Goal: Task Accomplishment & Management: Manage account settings

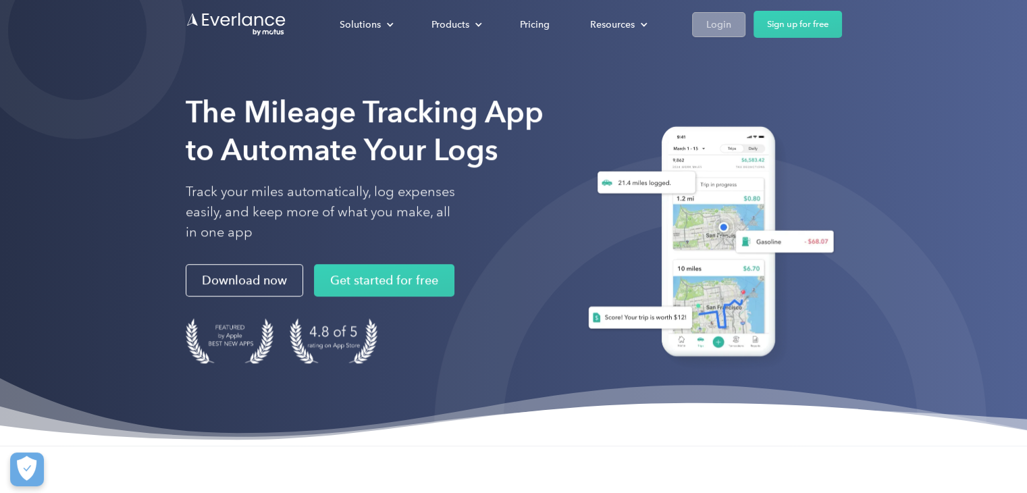
click at [722, 21] on div "Login" at bounding box center [718, 24] width 25 height 17
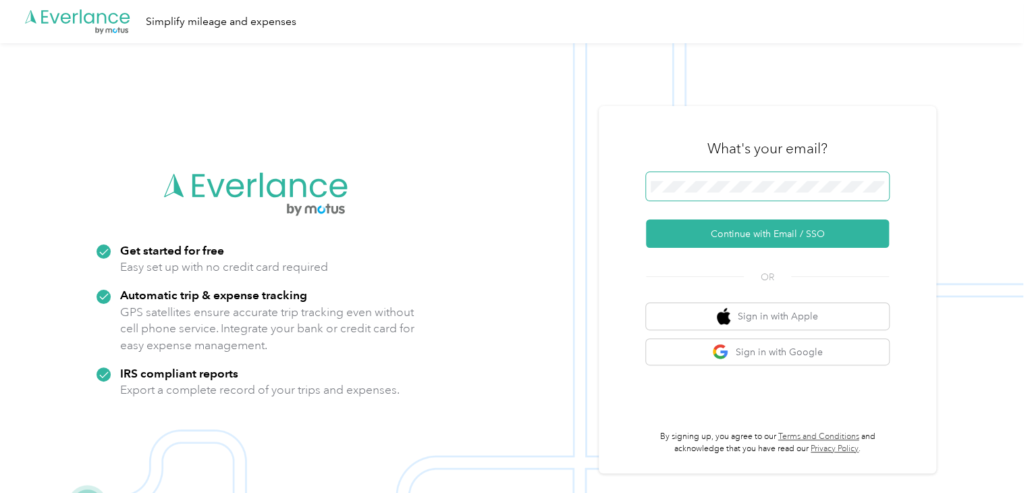
click at [745, 174] on span at bounding box center [767, 186] width 243 height 28
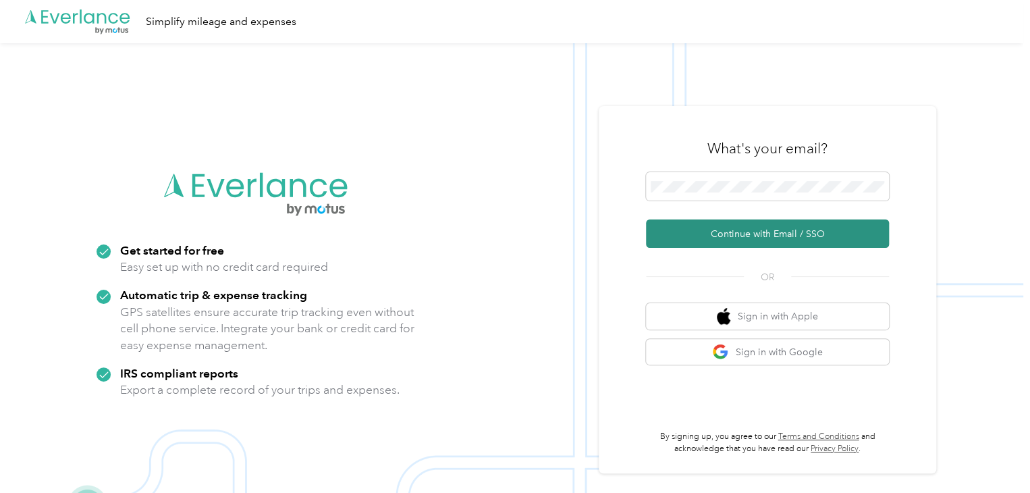
click at [767, 233] on button "Continue with Email / SSO" at bounding box center [767, 233] width 243 height 28
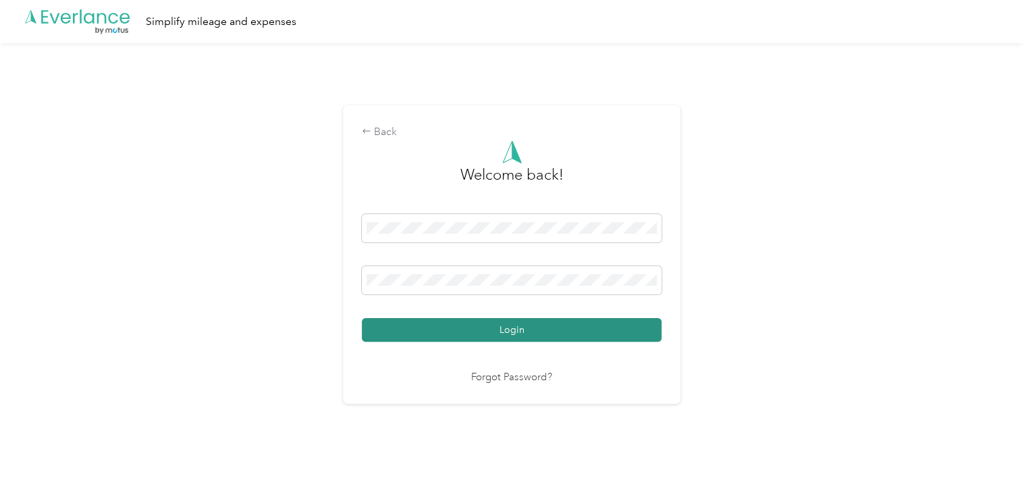
click at [570, 327] on button "Login" at bounding box center [512, 330] width 300 height 24
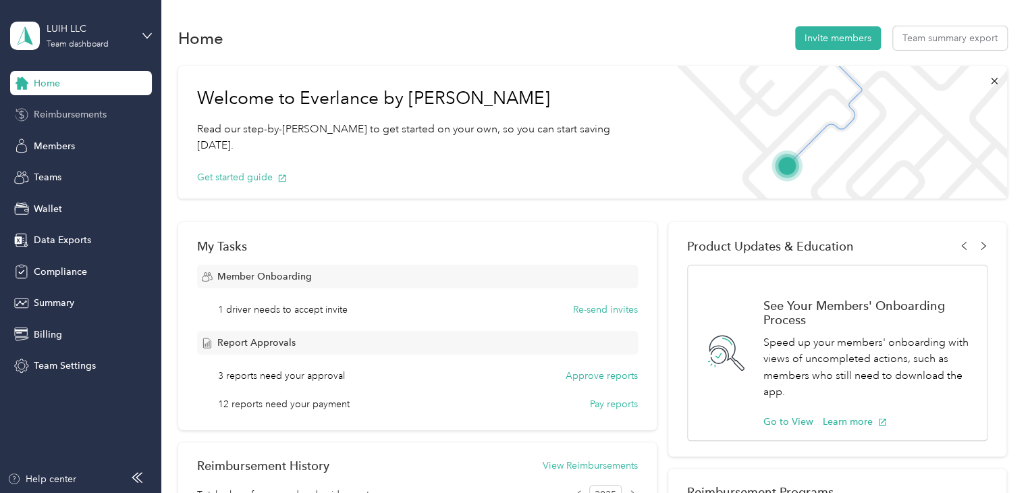
click at [89, 117] on span "Reimbursements" at bounding box center [70, 114] width 73 height 14
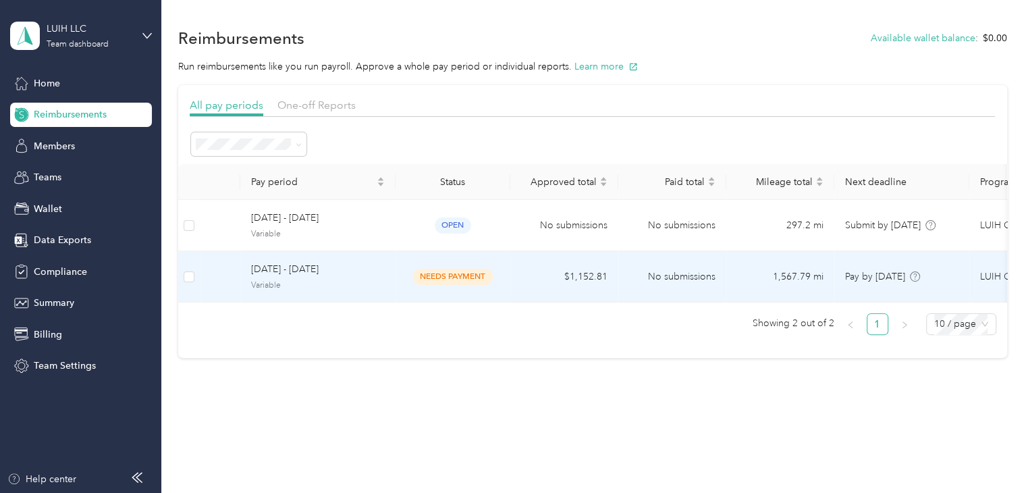
click at [348, 279] on span "Variable" at bounding box center [318, 285] width 134 height 12
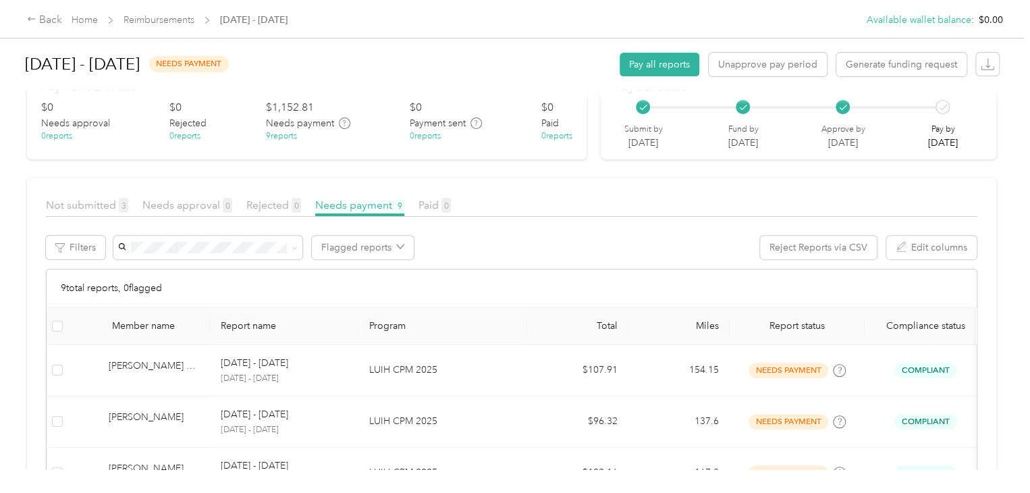
scroll to position [134, 0]
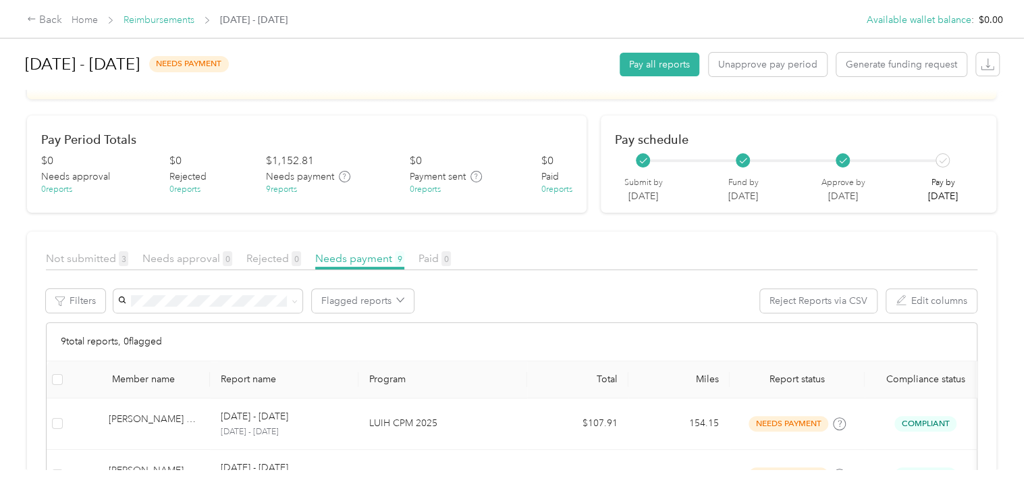
click at [157, 22] on link "Reimbursements" at bounding box center [159, 19] width 71 height 11
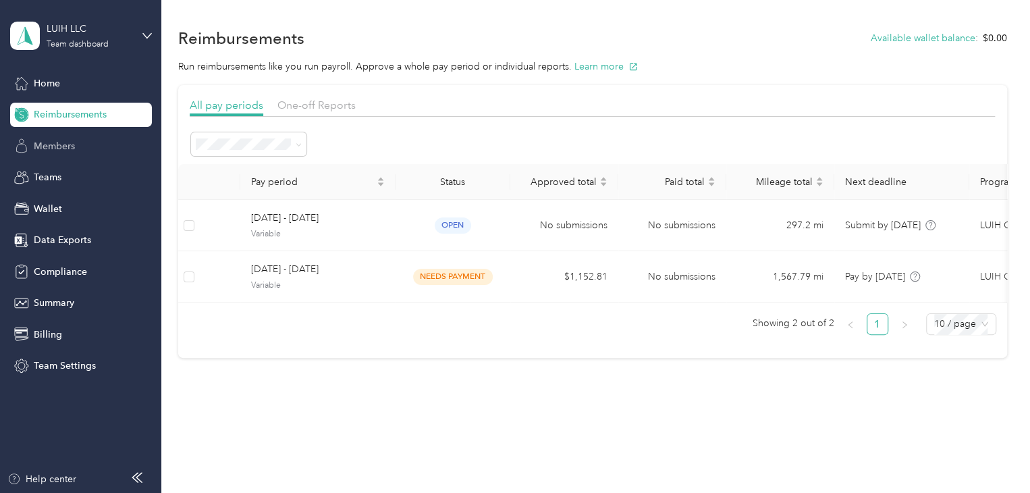
click at [40, 138] on div "Members" at bounding box center [81, 146] width 142 height 24
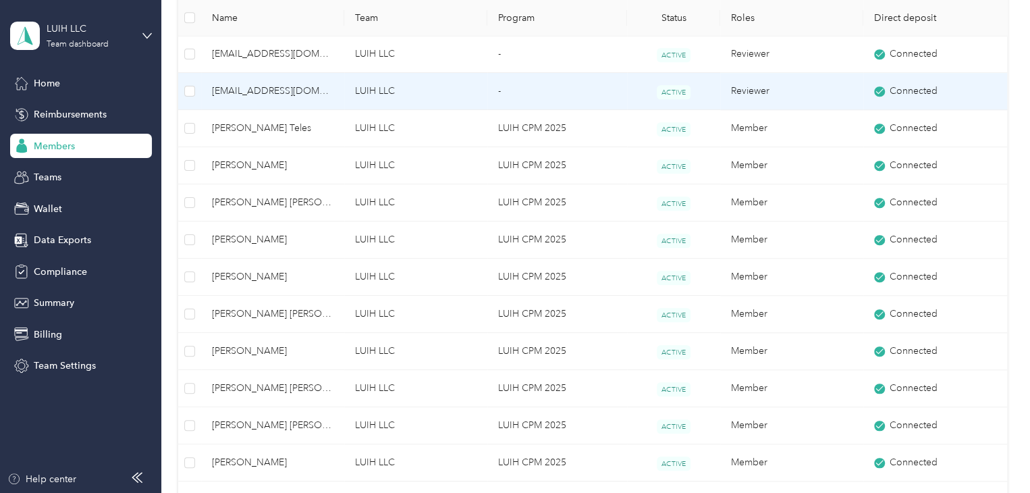
scroll to position [473, 0]
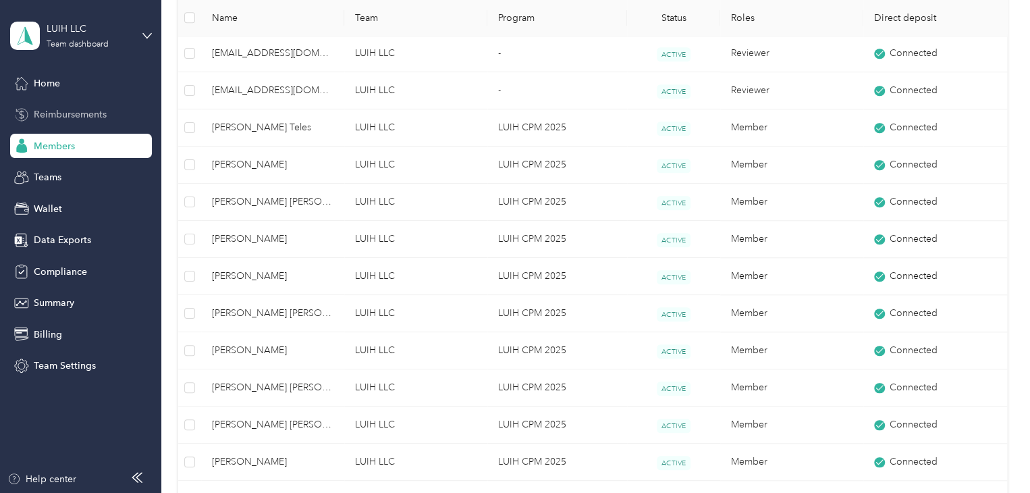
click at [65, 116] on span "Reimbursements" at bounding box center [70, 114] width 73 height 14
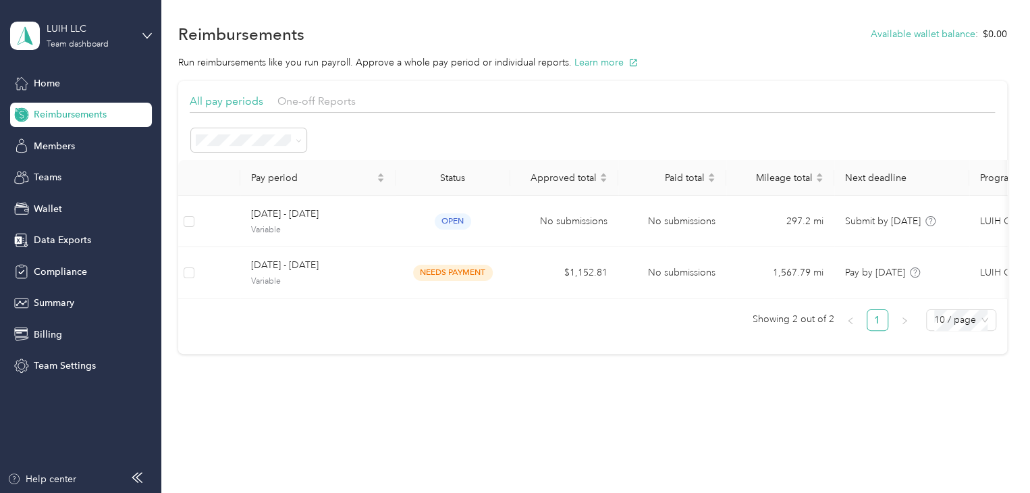
scroll to position [14, 0]
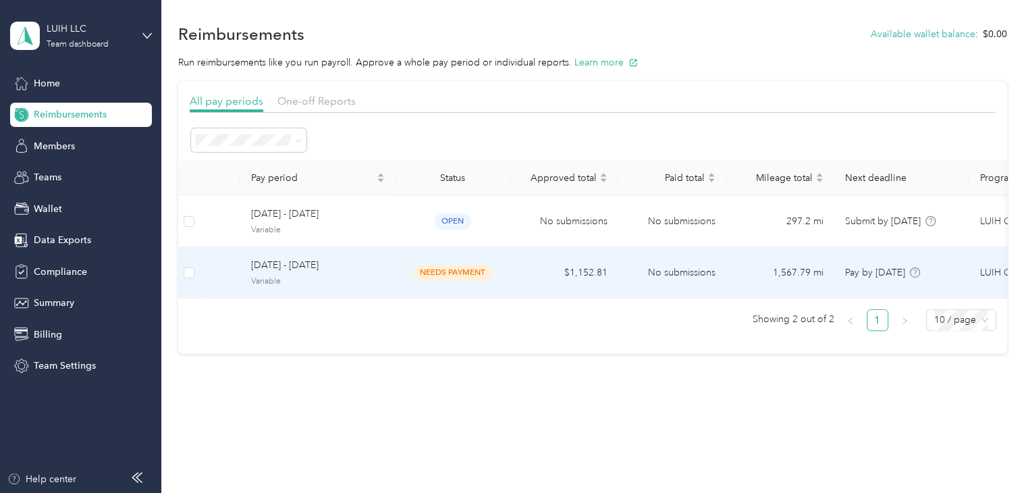
click at [345, 279] on td "[DATE] - [DATE] Variable" at bounding box center [317, 272] width 155 height 51
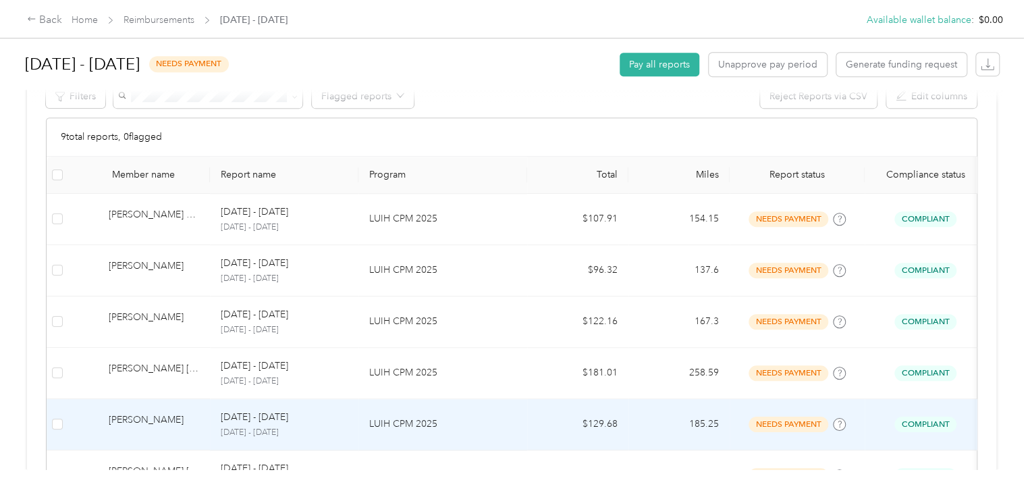
scroll to position [337, 0]
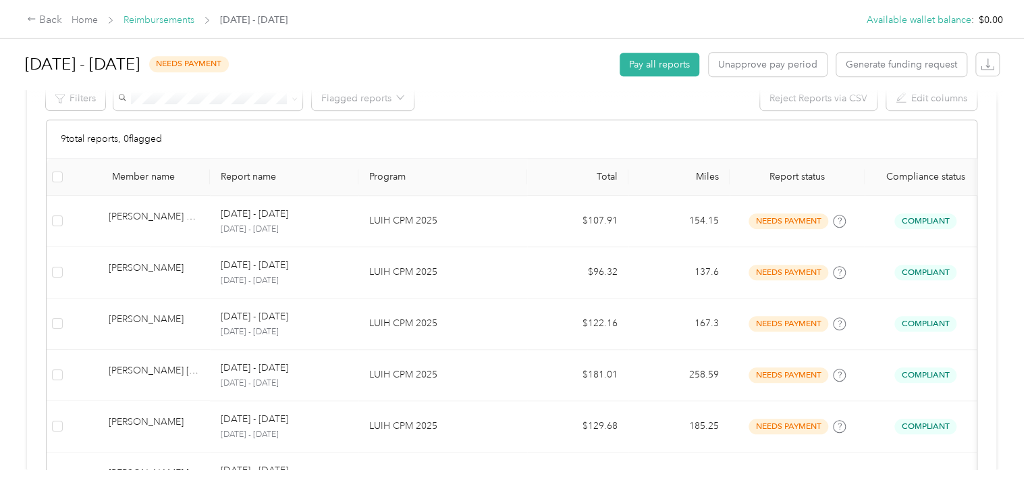
click at [169, 23] on link "Reimbursements" at bounding box center [159, 19] width 71 height 11
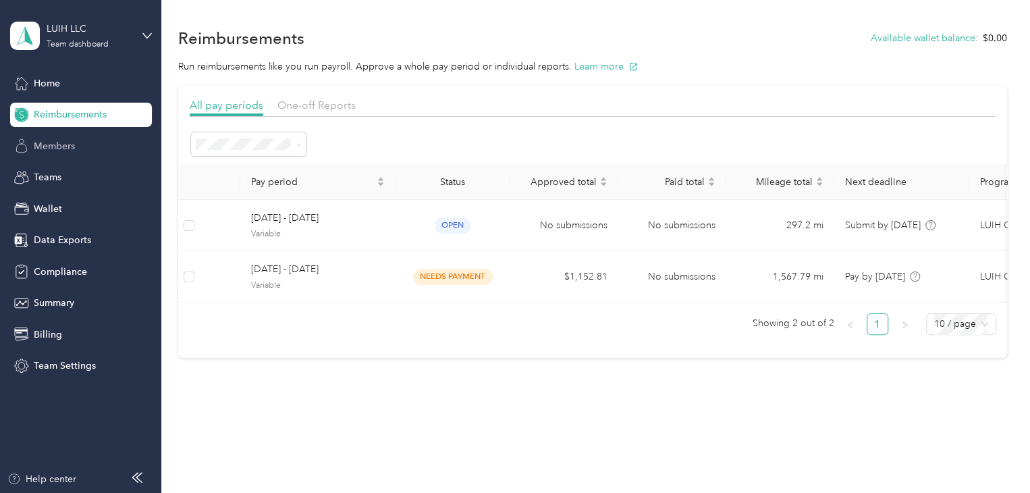
click at [36, 144] on span "Members" at bounding box center [54, 146] width 41 height 14
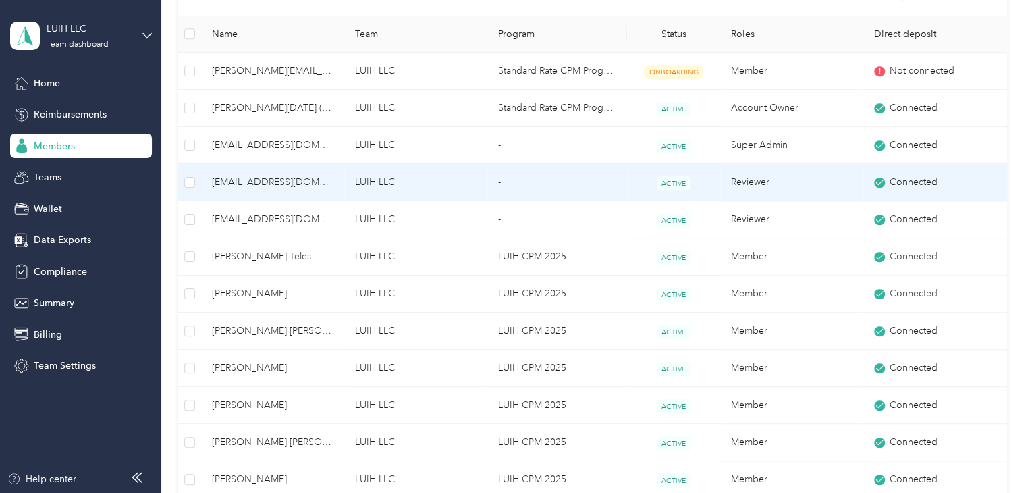
scroll to position [405, 0]
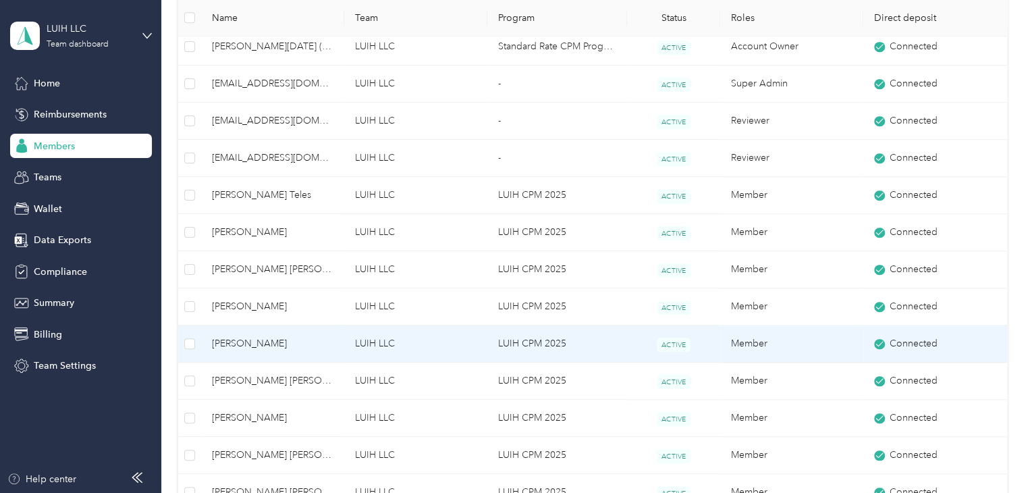
click at [258, 338] on span "[PERSON_NAME]" at bounding box center [273, 343] width 122 height 15
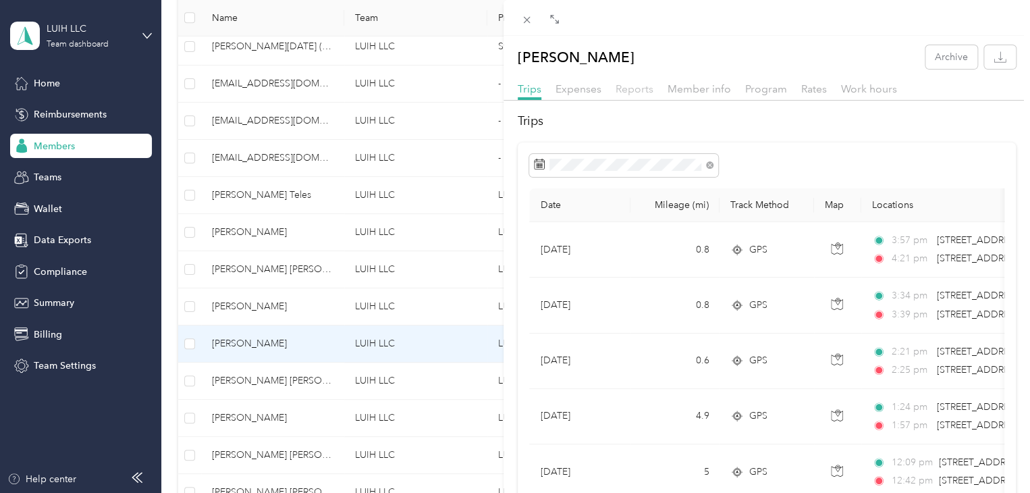
click at [624, 88] on span "Reports" at bounding box center [635, 88] width 38 height 13
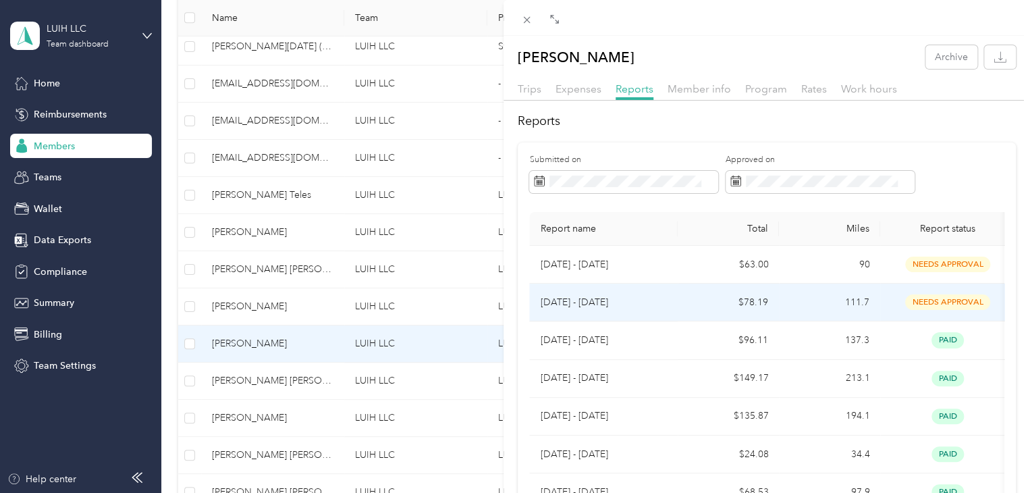
click at [685, 302] on td "$78.19" at bounding box center [728, 303] width 101 height 38
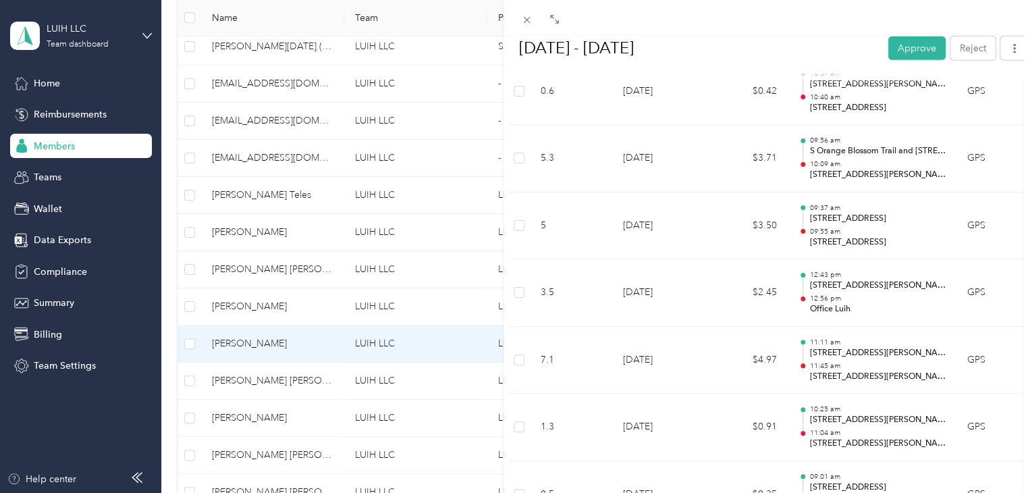
scroll to position [2007, 0]
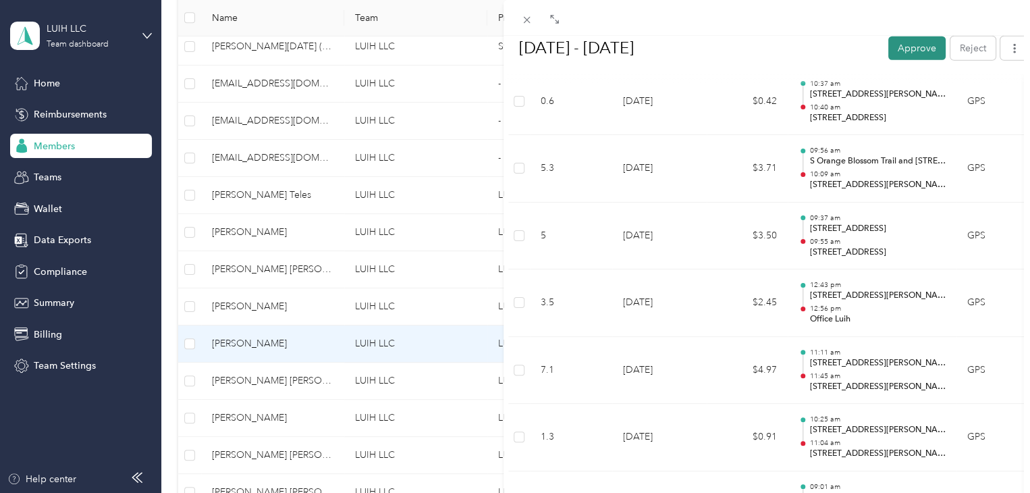
click at [910, 49] on button "Approve" at bounding box center [916, 48] width 57 height 24
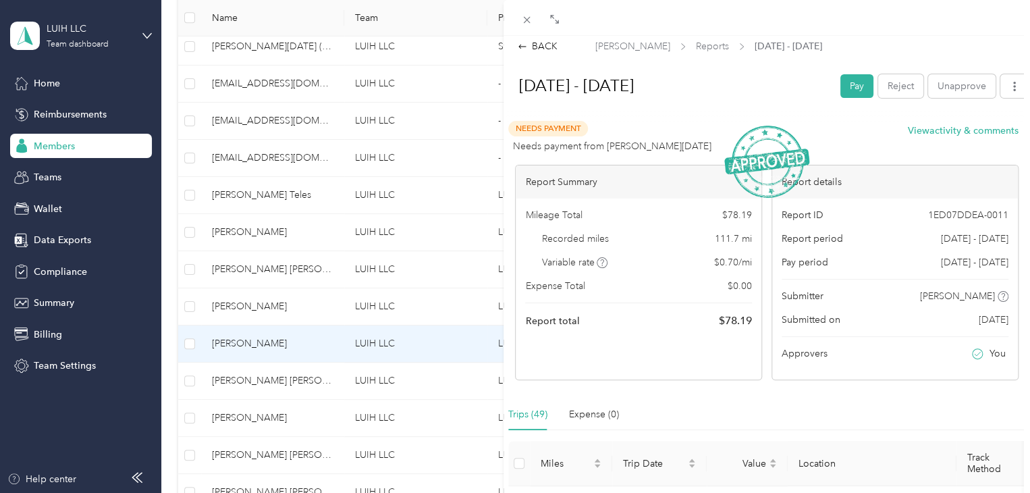
scroll to position [0, 0]
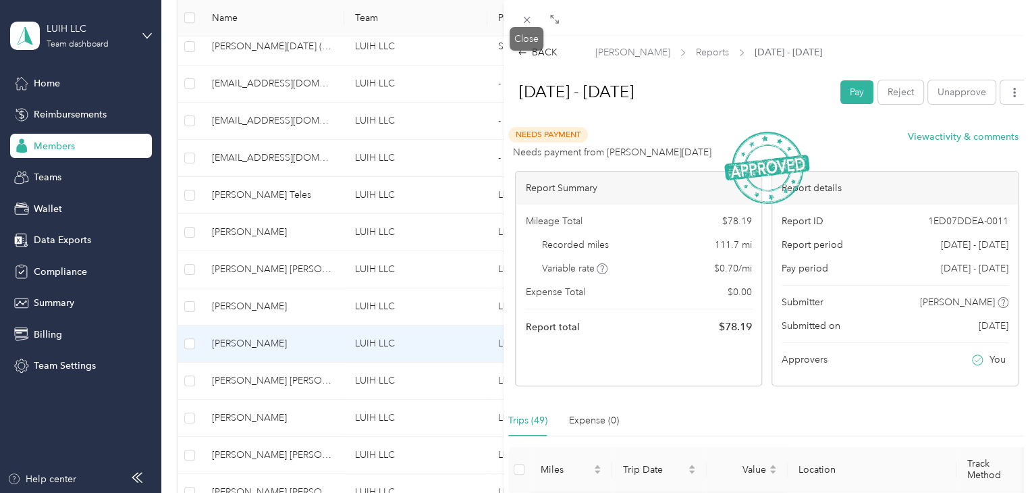
click at [527, 28] on div "Close" at bounding box center [527, 39] width 34 height 24
click at [530, 20] on icon at bounding box center [526, 19] width 11 height 11
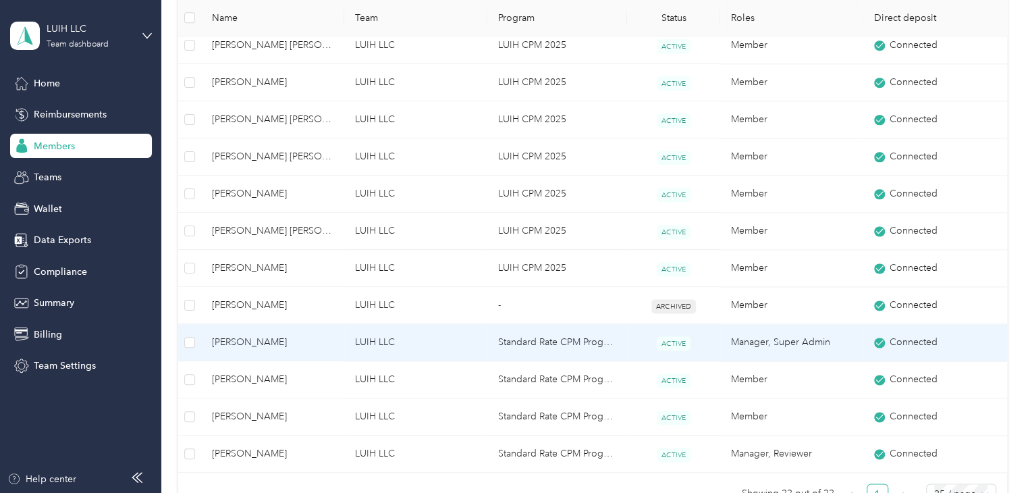
scroll to position [743, 0]
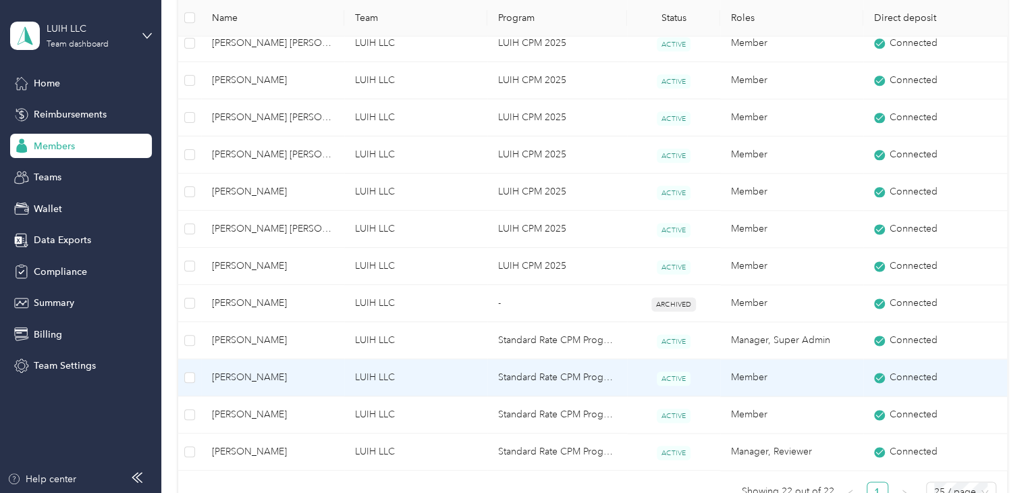
click at [305, 376] on span "[PERSON_NAME]" at bounding box center [273, 377] width 122 height 15
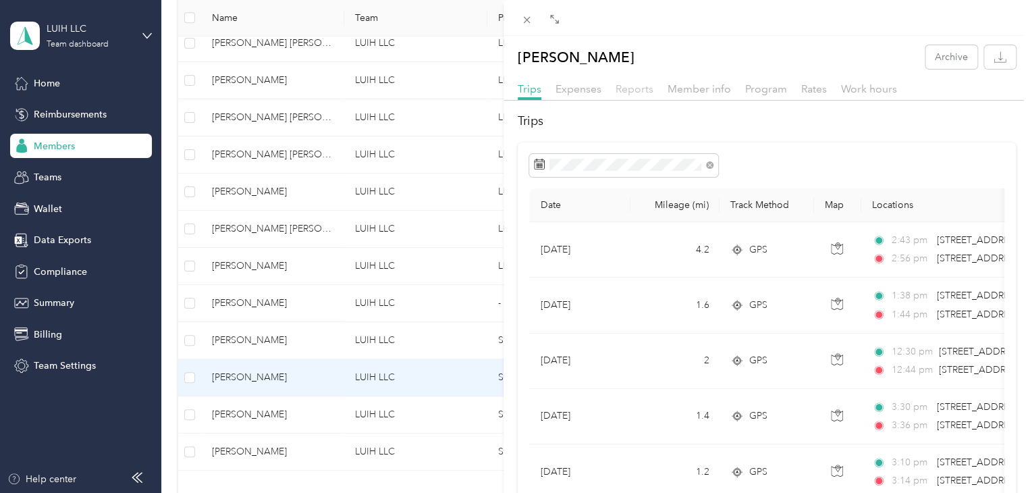
click at [635, 91] on span "Reports" at bounding box center [635, 88] width 38 height 13
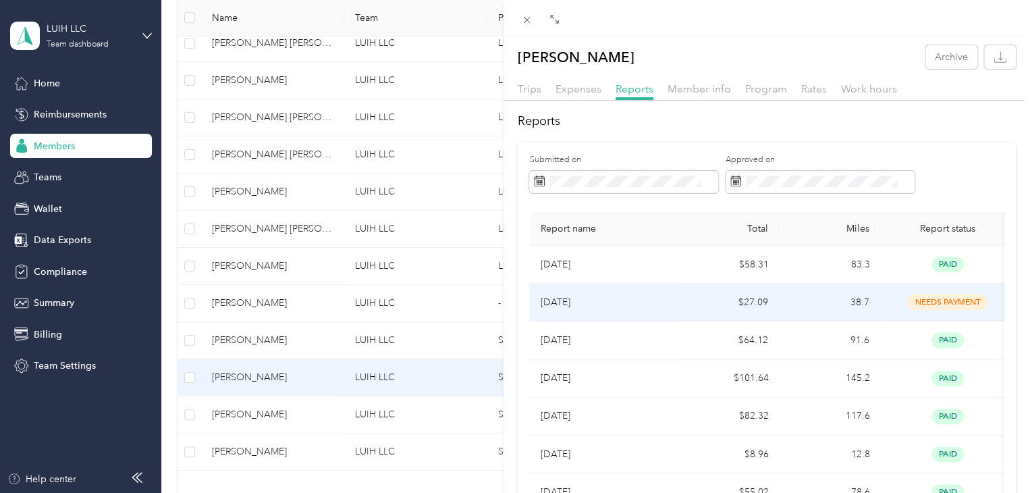
click at [616, 304] on p "[DATE]" at bounding box center [603, 302] width 127 height 15
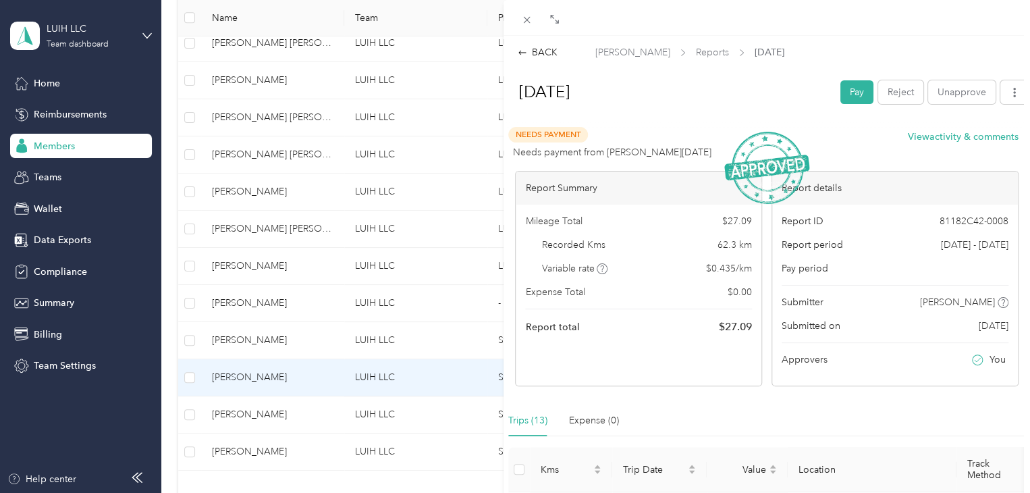
click at [527, 492] on div "Drag to resize Click to close BACK [PERSON_NAME] Reports [DATE] [DATE] Pay Reje…" at bounding box center [511, 493] width 1023 height 0
click at [525, 22] on icon at bounding box center [526, 19] width 11 height 11
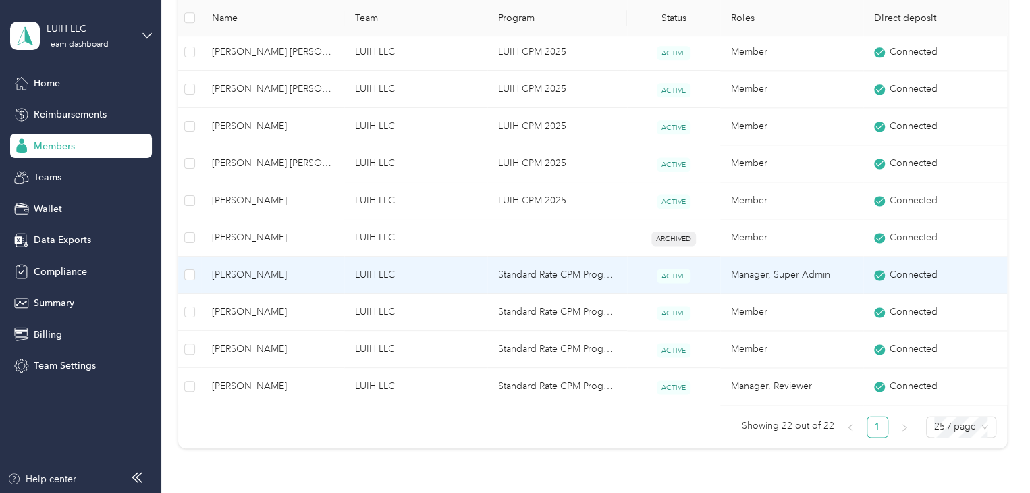
scroll to position [810, 0]
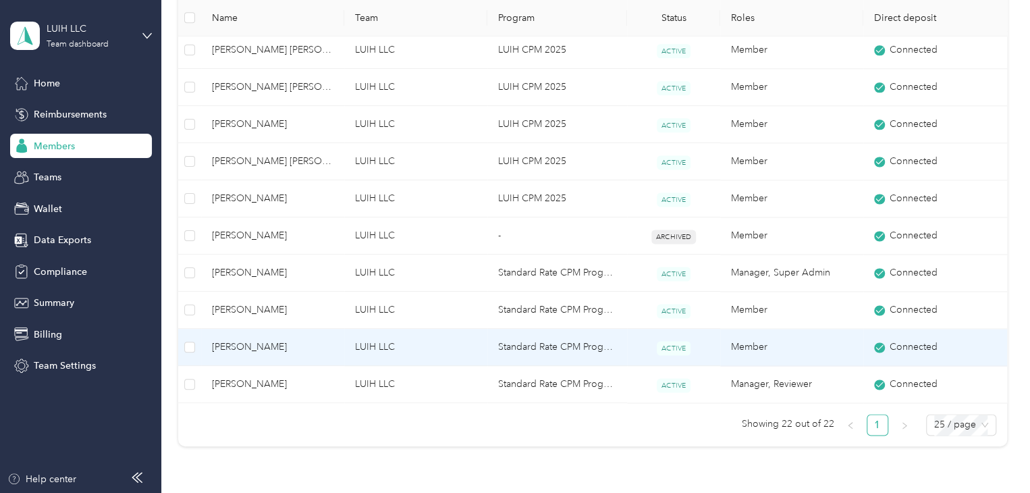
click at [239, 343] on span "[PERSON_NAME]" at bounding box center [273, 347] width 122 height 15
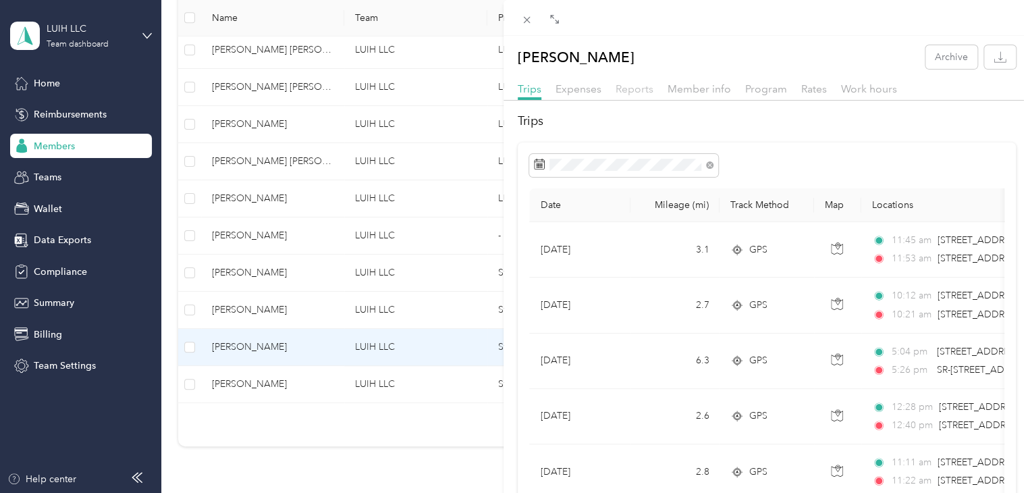
click at [626, 84] on span "Reports" at bounding box center [635, 88] width 38 height 13
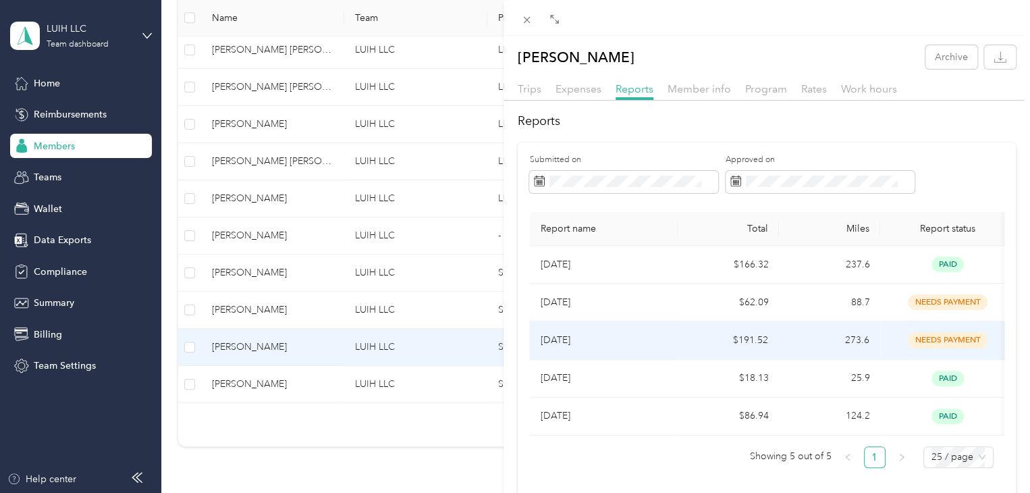
click at [628, 338] on p "[DATE]" at bounding box center [603, 340] width 127 height 15
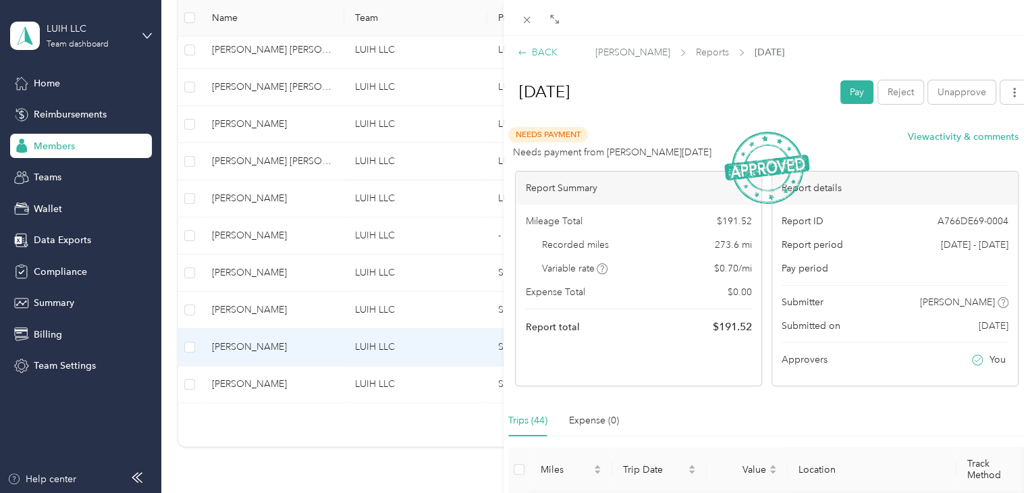
click at [539, 47] on div "BACK" at bounding box center [538, 52] width 40 height 14
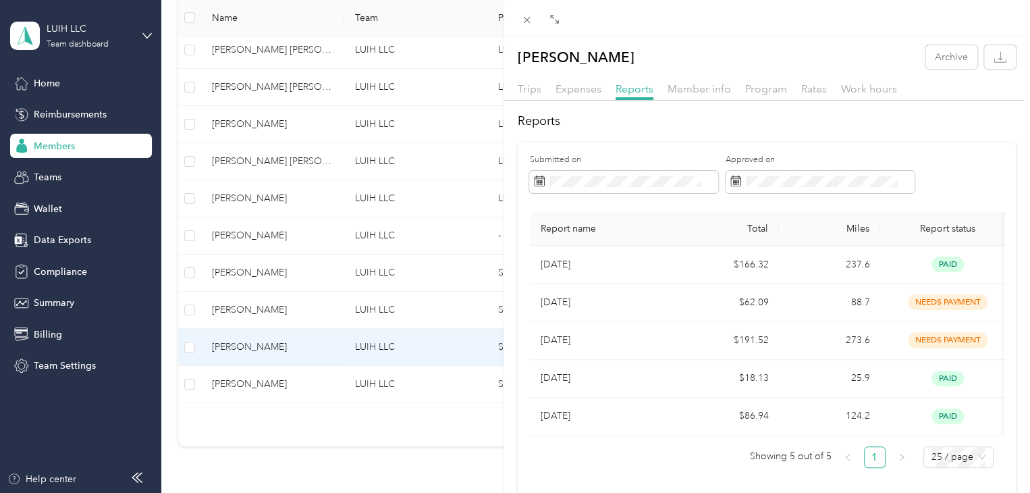
click at [406, 466] on div "[PERSON_NAME] Archive Trips Expenses Reports Member info Program Rates Work hou…" at bounding box center [515, 246] width 1030 height 493
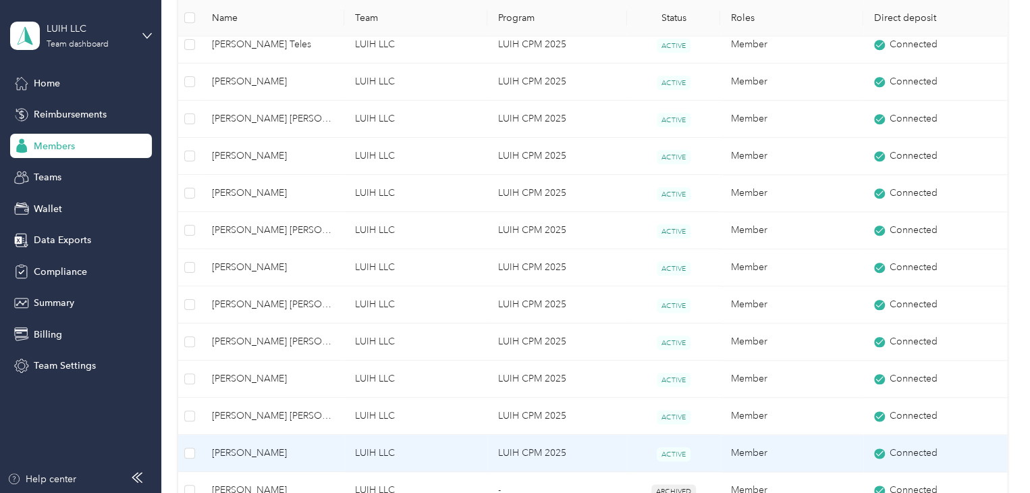
scroll to position [540, 0]
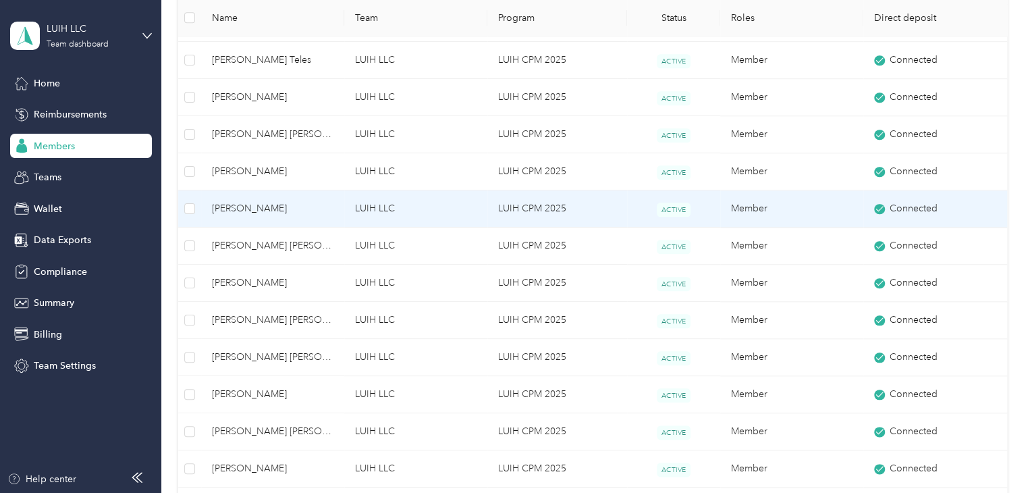
click at [308, 209] on span "[PERSON_NAME]" at bounding box center [273, 208] width 122 height 15
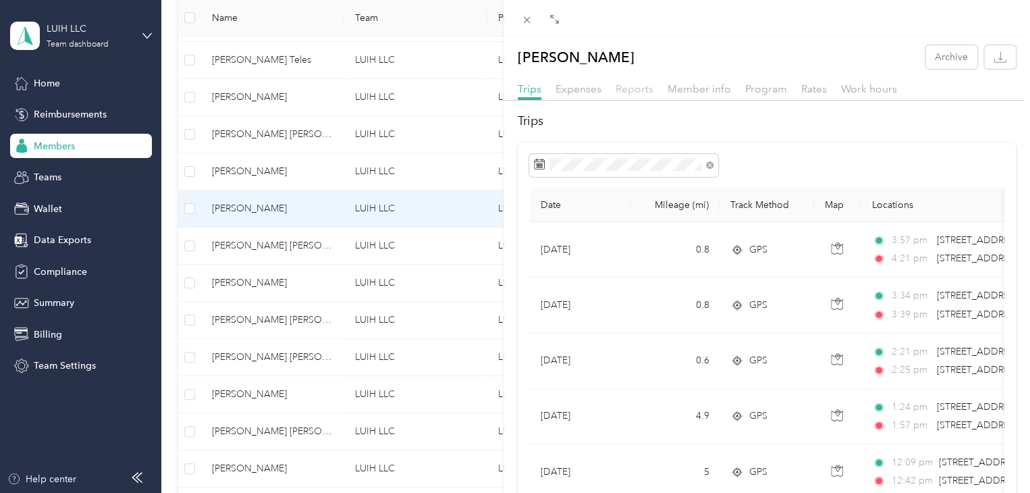
click at [640, 90] on span "Reports" at bounding box center [635, 88] width 38 height 13
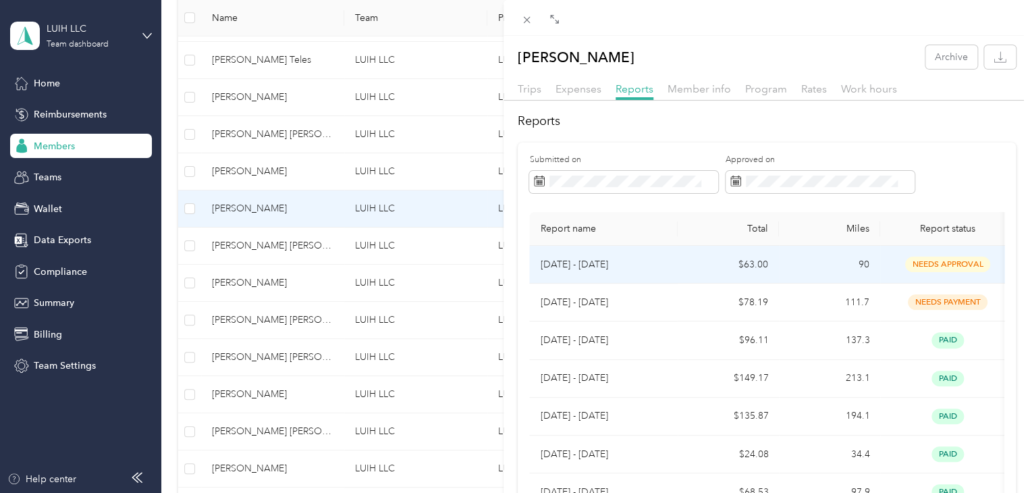
click at [678, 264] on td "$63.00" at bounding box center [728, 265] width 101 height 38
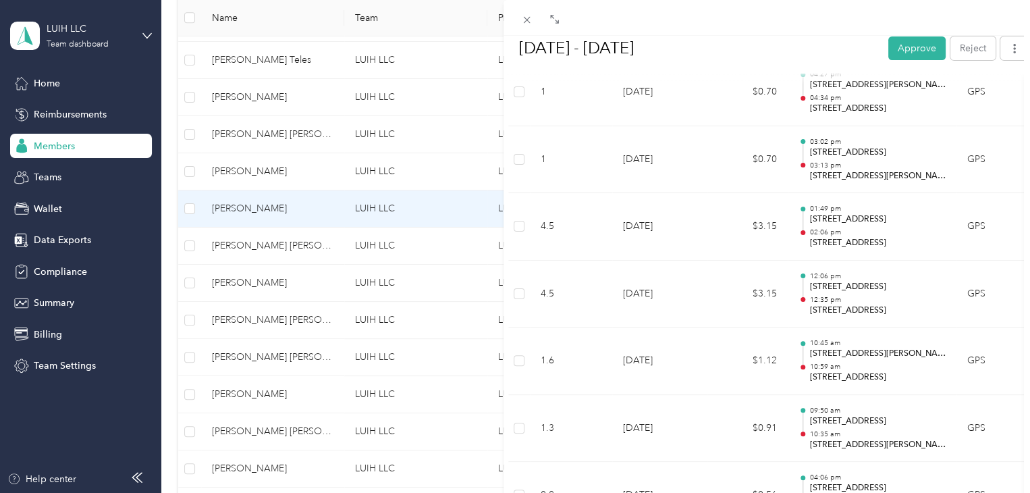
scroll to position [2414, 0]
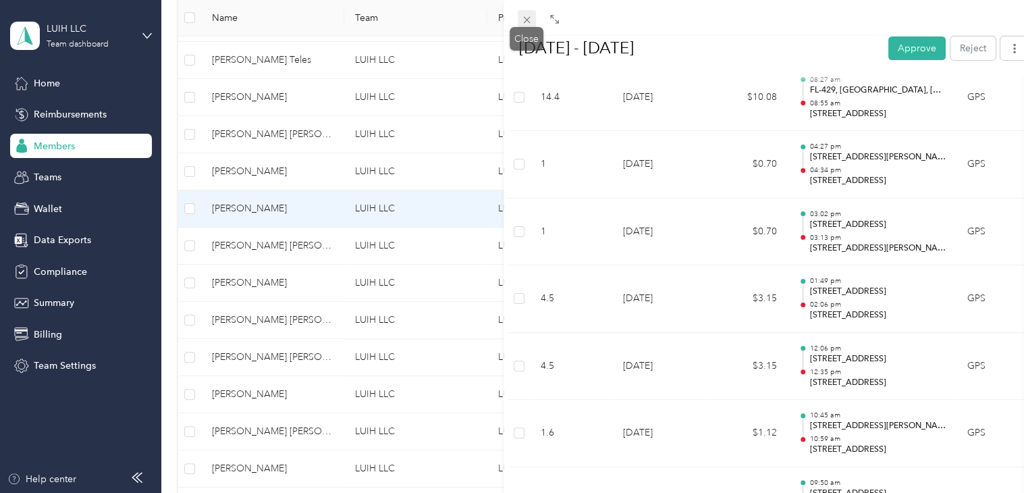
click at [527, 22] on icon at bounding box center [526, 19] width 11 height 11
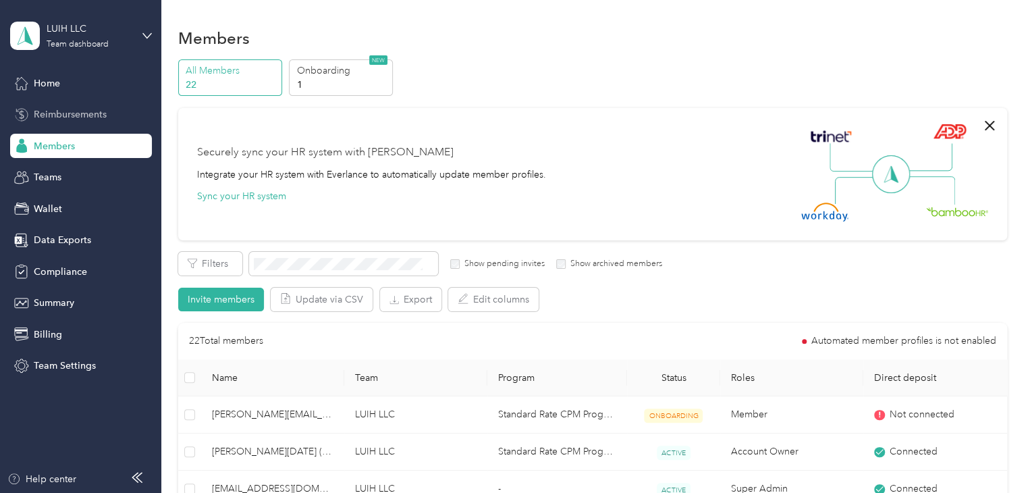
click at [73, 111] on span "Reimbursements" at bounding box center [70, 114] width 73 height 14
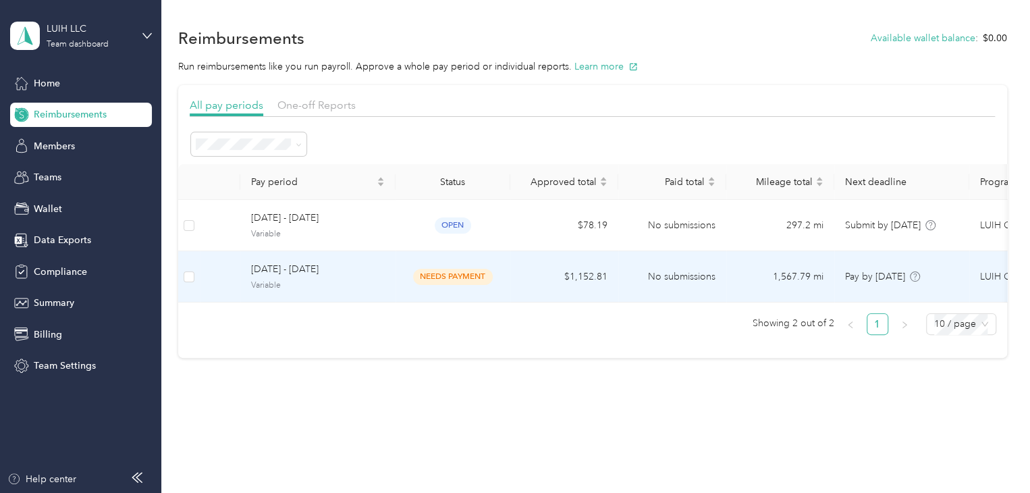
click at [343, 276] on div "[DATE] - [DATE] Variable" at bounding box center [318, 276] width 134 height 29
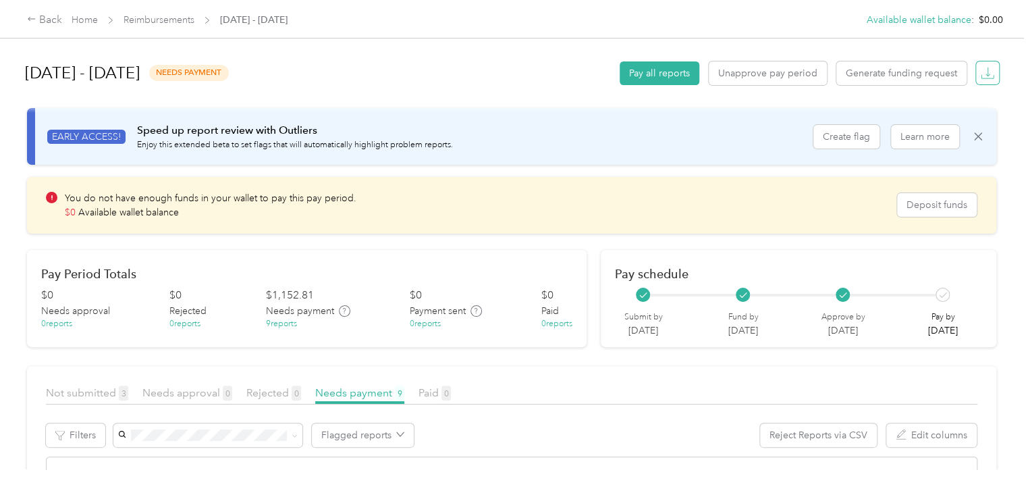
click at [988, 74] on icon "button" at bounding box center [988, 73] width 14 height 14
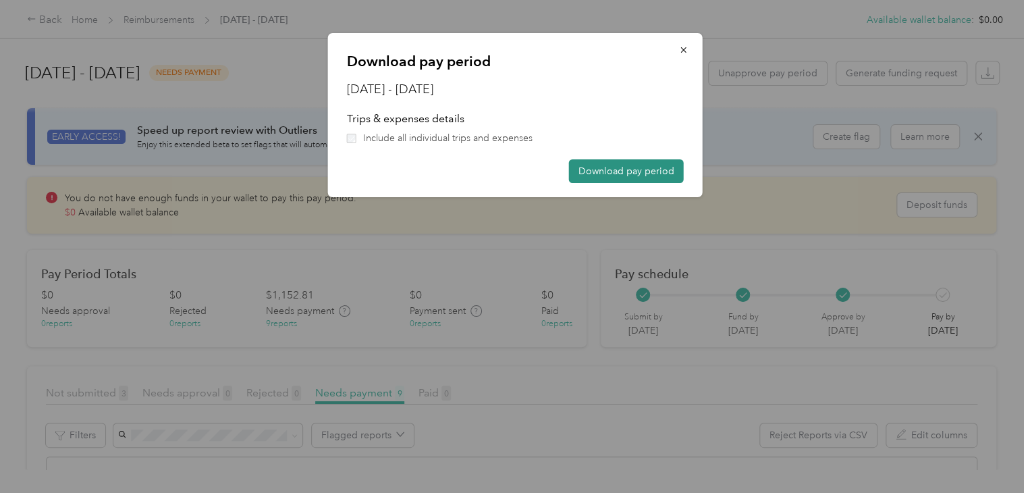
click at [639, 173] on button "Download pay period" at bounding box center [626, 171] width 115 height 24
